Goal: Communication & Community: Ask a question

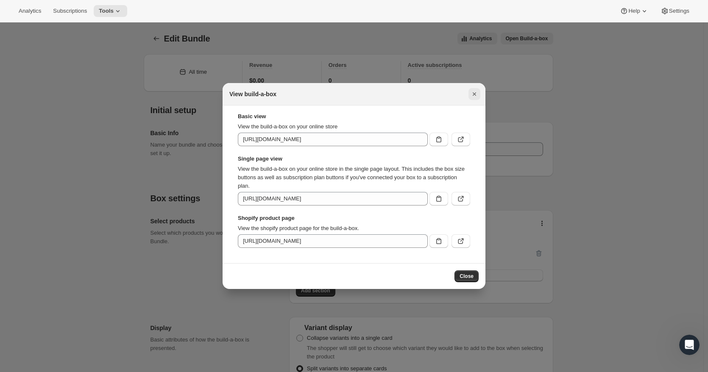
click at [474, 89] on button "Close" at bounding box center [474, 94] width 12 height 12
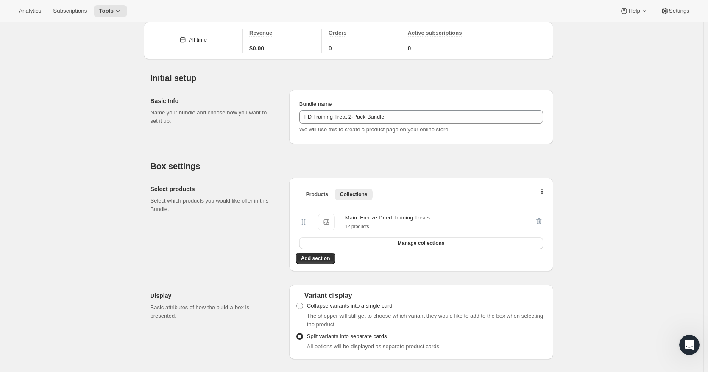
scroll to position [24, 0]
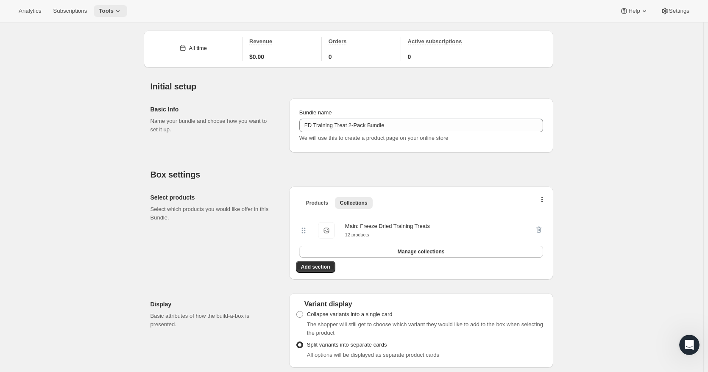
click at [114, 12] on icon at bounding box center [118, 11] width 8 height 8
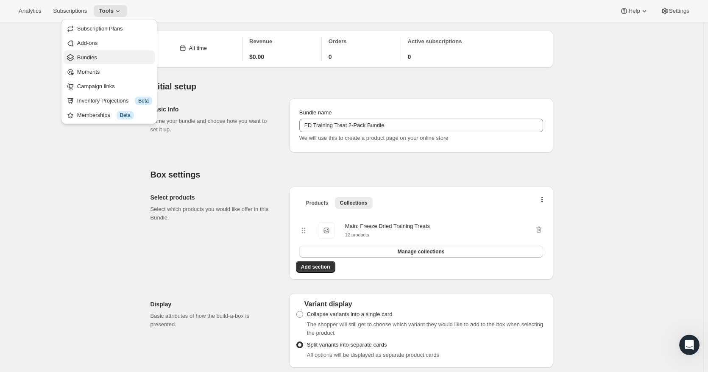
click at [111, 60] on span "Bundles" at bounding box center [114, 57] width 75 height 8
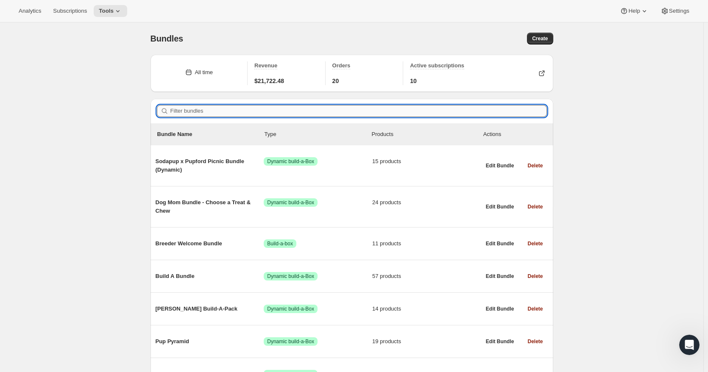
click at [246, 111] on input "Filter bundles" at bounding box center [358, 111] width 376 height 12
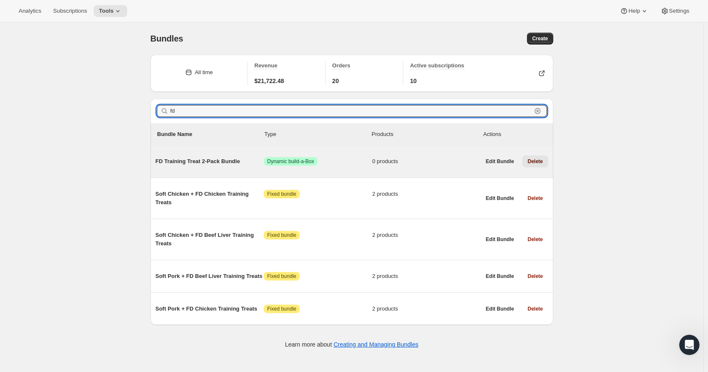
type input "fd"
click at [541, 164] on span "Delete" at bounding box center [534, 161] width 15 height 7
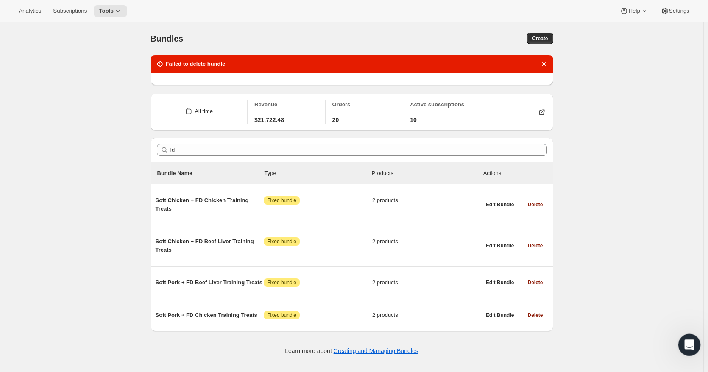
click at [692, 337] on div "Open Intercom Messenger" at bounding box center [688, 344] width 28 height 28
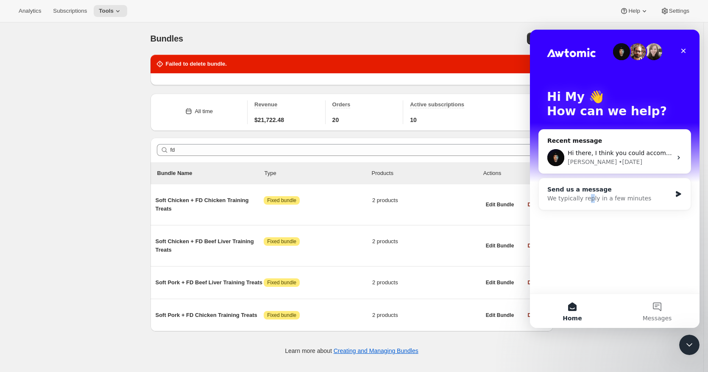
click at [586, 199] on div "We typically reply in a few minutes" at bounding box center [609, 198] width 124 height 9
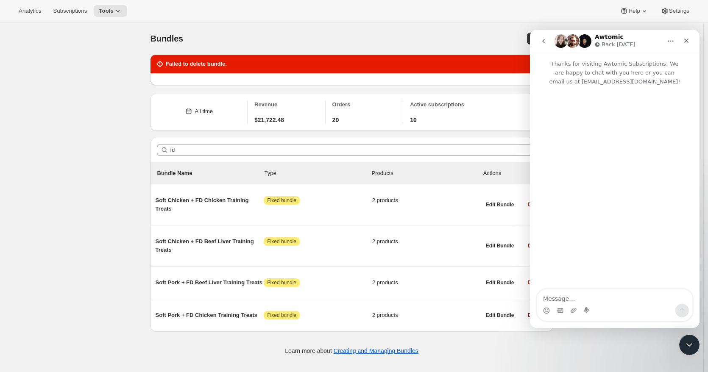
click at [580, 300] on textarea "Message…" at bounding box center [614, 296] width 155 height 14
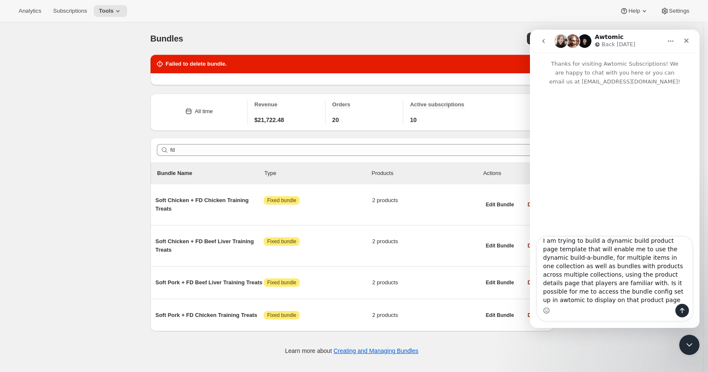
scroll to position [31, 0]
type textarea "Hello Awtomic team, I am trying to build a dynamic build product page template …"
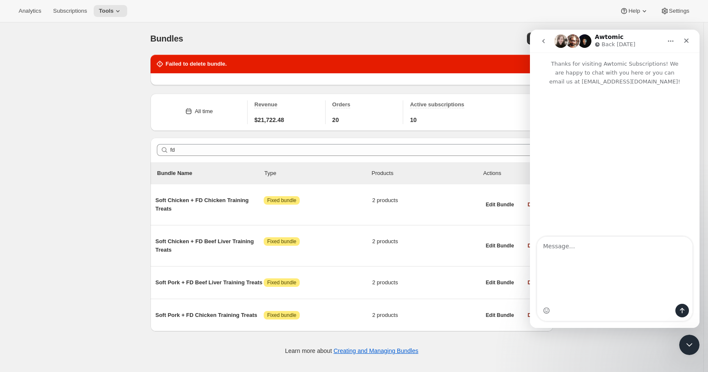
scroll to position [0, 0]
